Goal: Obtain resource: Download file/media

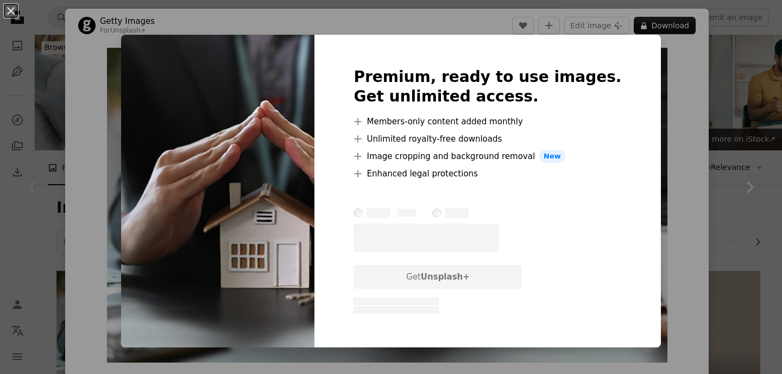
scroll to position [183, 0]
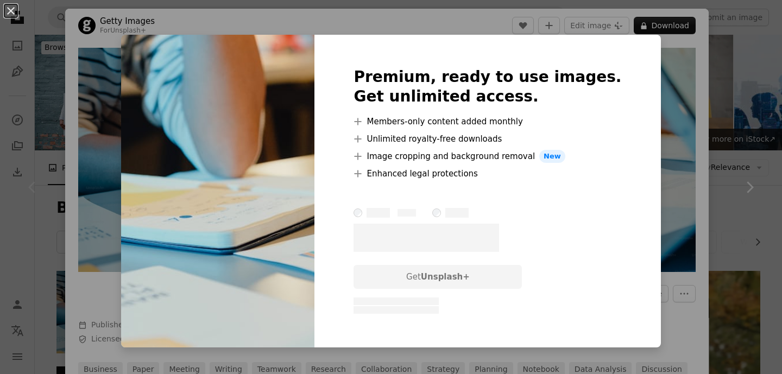
scroll to position [166, 0]
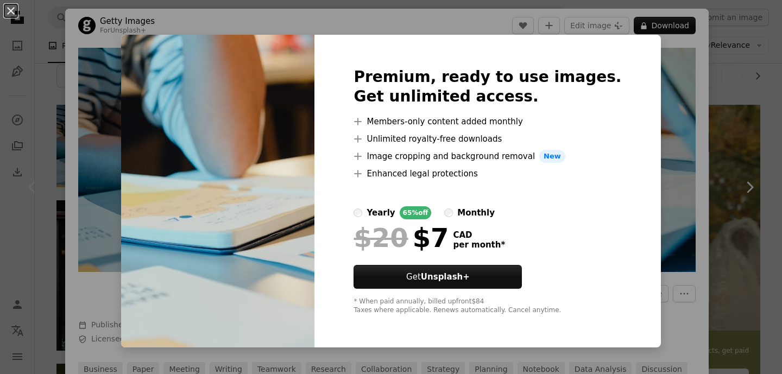
click at [240, 104] on img at bounding box center [217, 191] width 193 height 313
click at [94, 76] on div "An X shape Premium, ready to use images. Get unlimited access. A plus sign Memb…" at bounding box center [391, 187] width 782 height 374
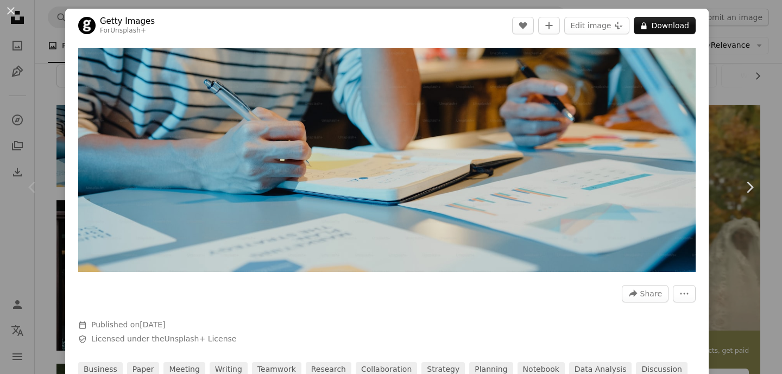
click at [57, 22] on div "An X shape Chevron left Chevron right Getty Images For Unsplash+ A heart A plus…" at bounding box center [391, 187] width 782 height 374
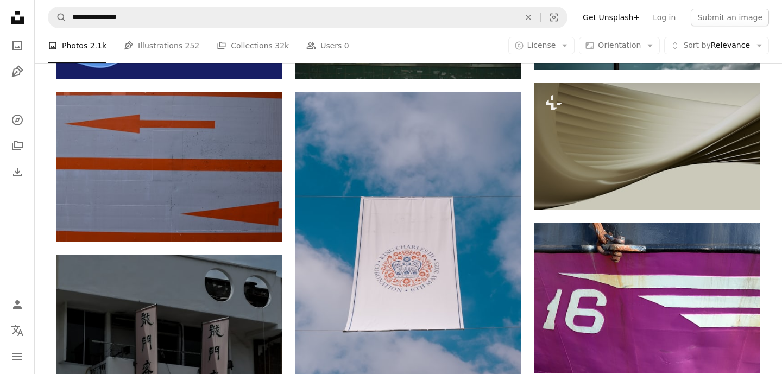
scroll to position [387, 0]
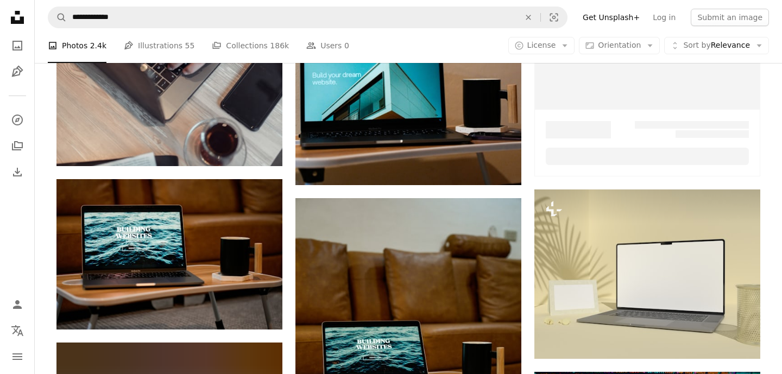
scroll to position [4635, 0]
